Goal: Consume media (video, audio)

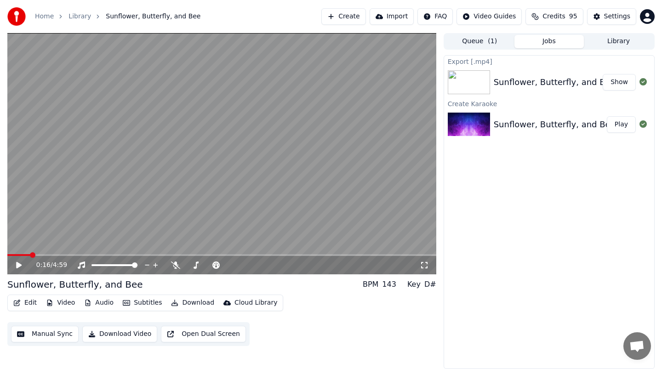
click at [30, 258] on span at bounding box center [33, 255] width 6 height 6
click at [7, 256] on span at bounding box center [10, 255] width 6 height 6
click at [17, 264] on icon at bounding box center [19, 265] width 6 height 6
click at [17, 264] on icon at bounding box center [19, 265] width 5 height 6
click at [7, 252] on span at bounding box center [10, 255] width 6 height 6
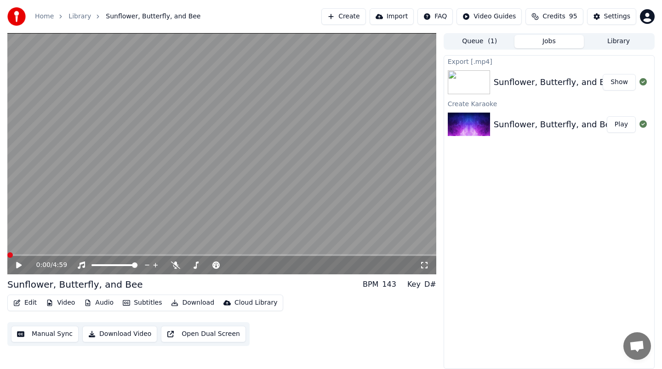
click at [18, 264] on icon at bounding box center [19, 265] width 6 height 6
click at [21, 264] on icon at bounding box center [26, 264] width 22 height 7
drag, startPoint x: 185, startPoint y: 253, endPoint x: 25, endPoint y: 255, distance: 159.9
click at [25, 255] on div "2:01 / 4:59" at bounding box center [221, 153] width 429 height 241
click at [17, 266] on icon at bounding box center [19, 265] width 5 height 6
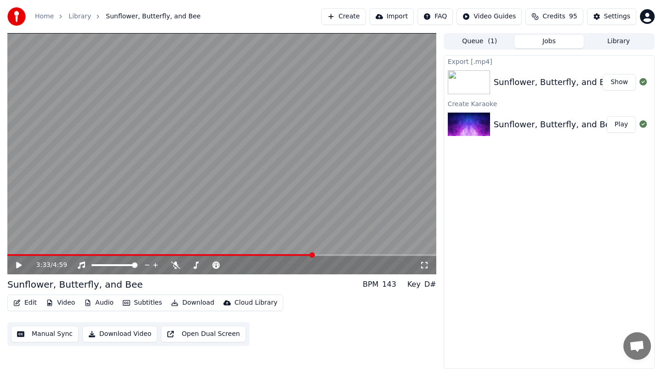
click at [17, 266] on icon at bounding box center [19, 265] width 6 height 6
click at [17, 266] on icon at bounding box center [19, 265] width 5 height 6
click at [7, 252] on span at bounding box center [10, 255] width 6 height 6
click at [17, 265] on icon at bounding box center [19, 265] width 6 height 6
click at [22, 267] on icon at bounding box center [26, 264] width 22 height 7
